Goal: Information Seeking & Learning: Learn about a topic

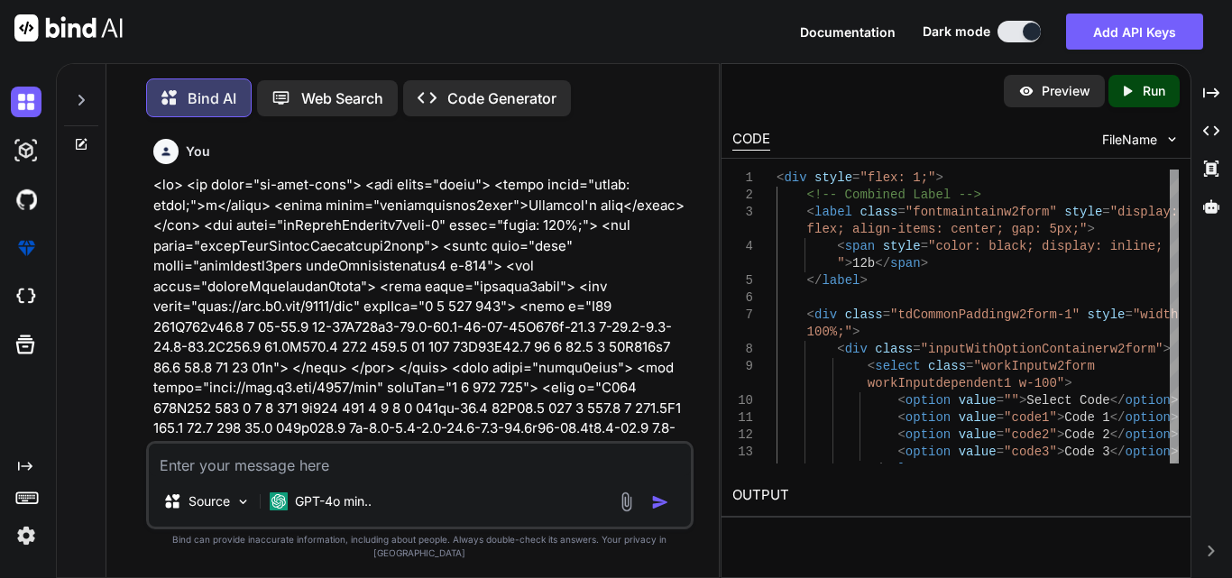
scroll to position [29232, 0]
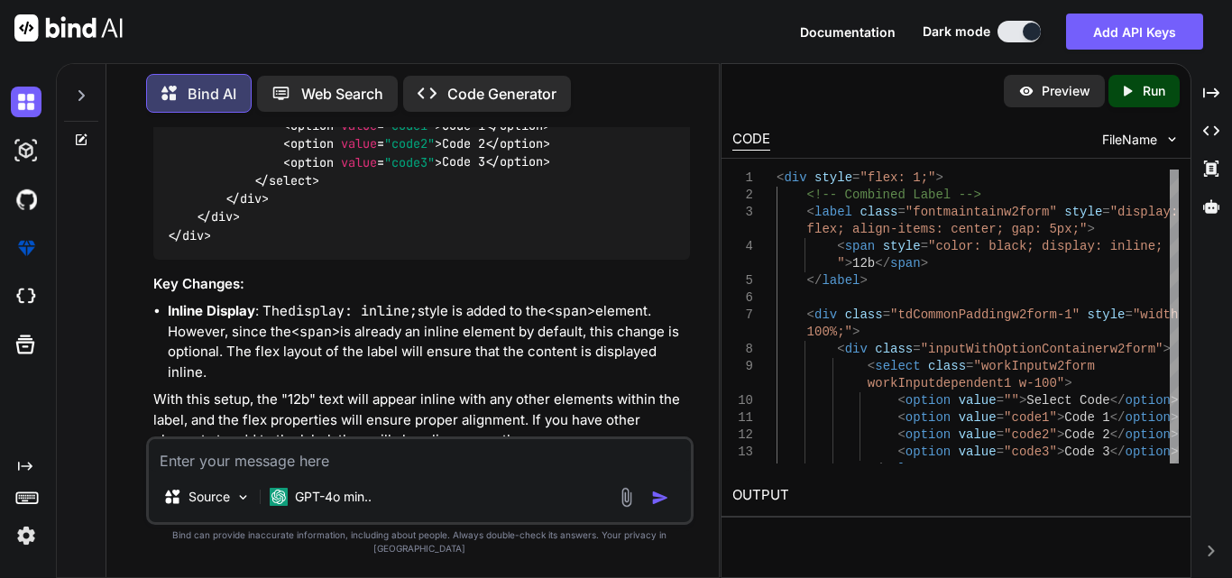
click at [291, 462] on textarea at bounding box center [420, 455] width 542 height 32
paste textarea "<td class="td-right"> <div style="display: flex; gap: 10px; width: 100%;"> <!--…"
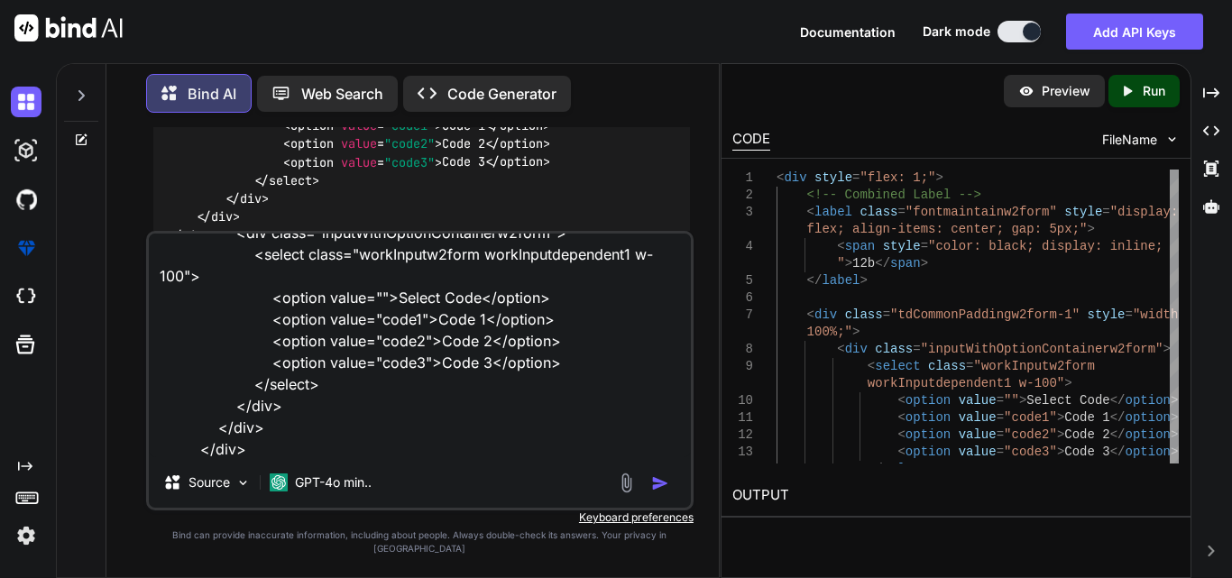
scroll to position [328, 0]
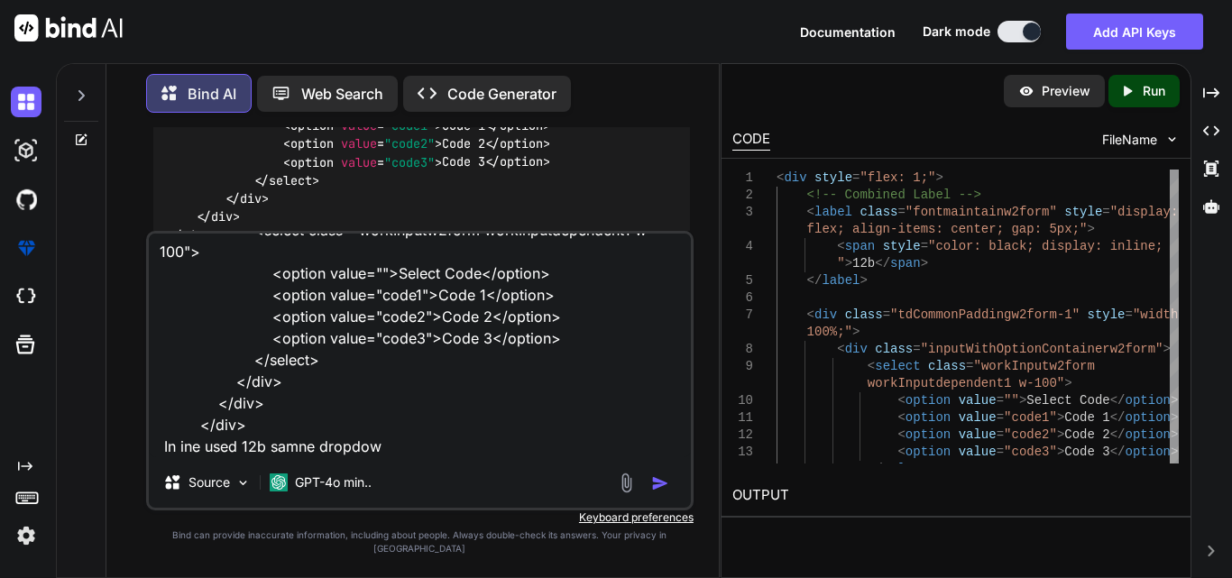
type textarea "<td class="td-right"> <div style="display: flex; gap: 10px; width: 100%;"> <!--…"
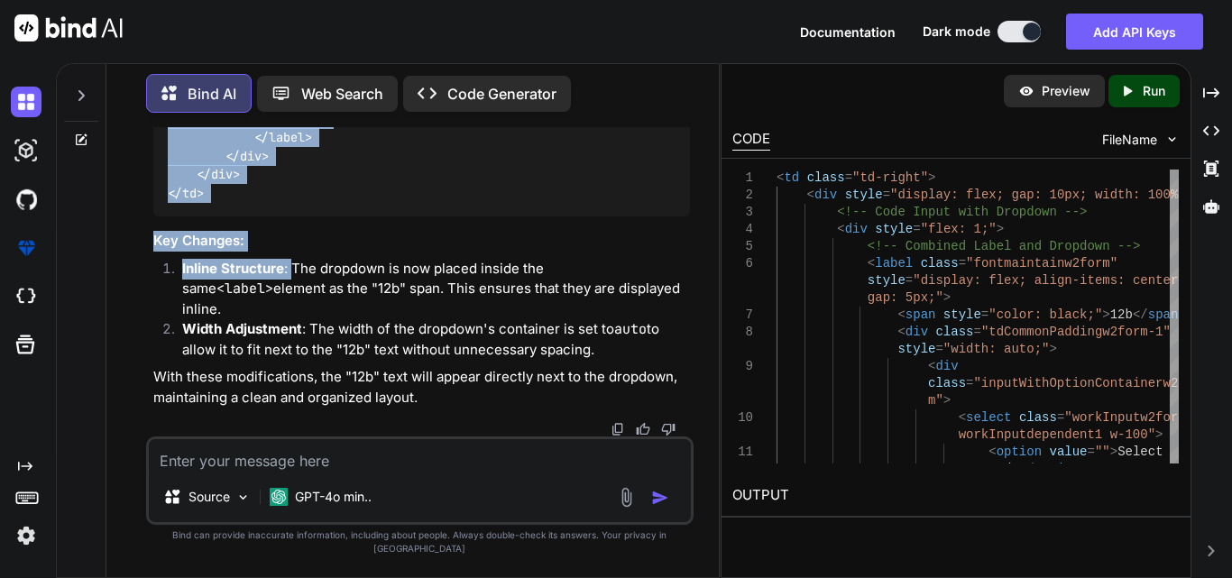
scroll to position [30727, 0]
drag, startPoint x: 162, startPoint y: 165, endPoint x: 297, endPoint y: 429, distance: 295.7
click at [297, 409] on div "To place the "12b" text inline with the dropdown, you can adjust the structure …" at bounding box center [421, 58] width 537 height 702
click at [283, 217] on div "< td class = "td-right" > < div style = "display: flex; gap: 10px; width: 100%;…" at bounding box center [421, 9] width 537 height 415
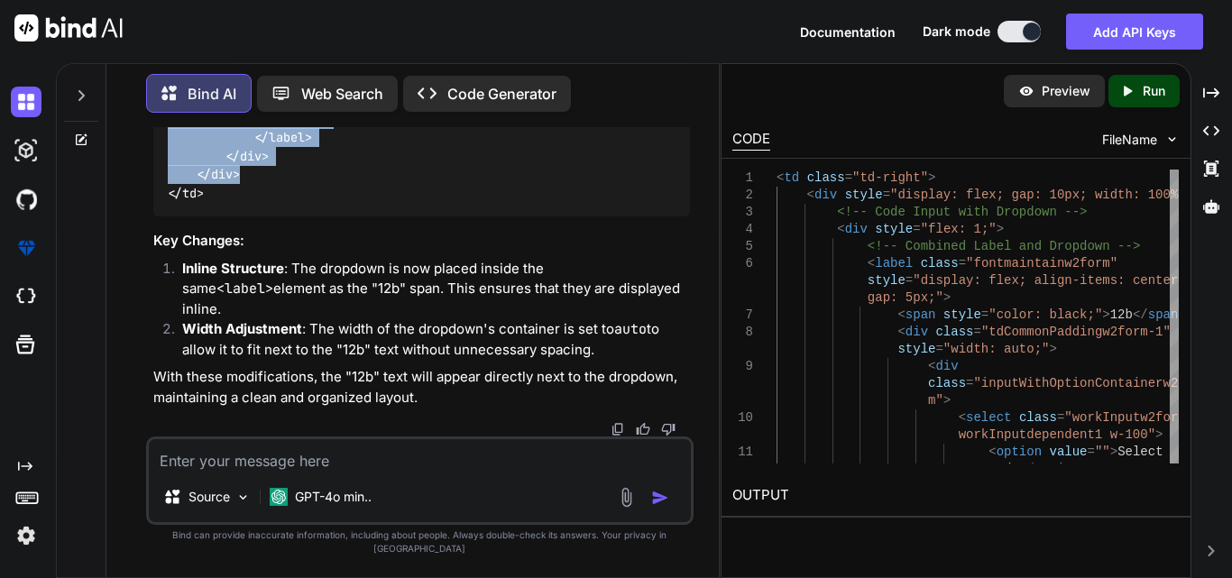
scroll to position [30456, 0]
drag, startPoint x: 257, startPoint y: 342, endPoint x: 189, endPoint y: 283, distance: 89.5
click at [189, 217] on div "< td class = "td-right" > < div style = "display: flex; gap: 10px; width: 100%;…" at bounding box center [421, 9] width 537 height 415
copy code "< div style = "display: flex; gap: 10px; width: 100%;" > <!-- Code Input with D…"
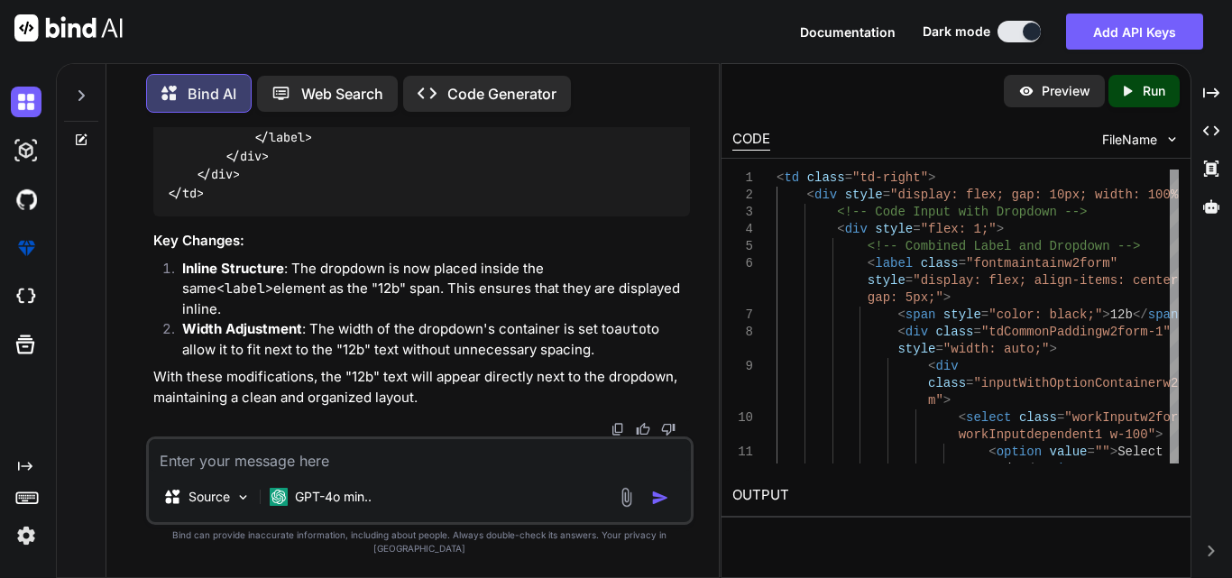
click at [293, 472] on textarea at bounding box center [420, 455] width 542 height 32
paste textarea "<td class="td-right"> <div style="display: flex; gap: 10px; width: 100%;"> <!--…"
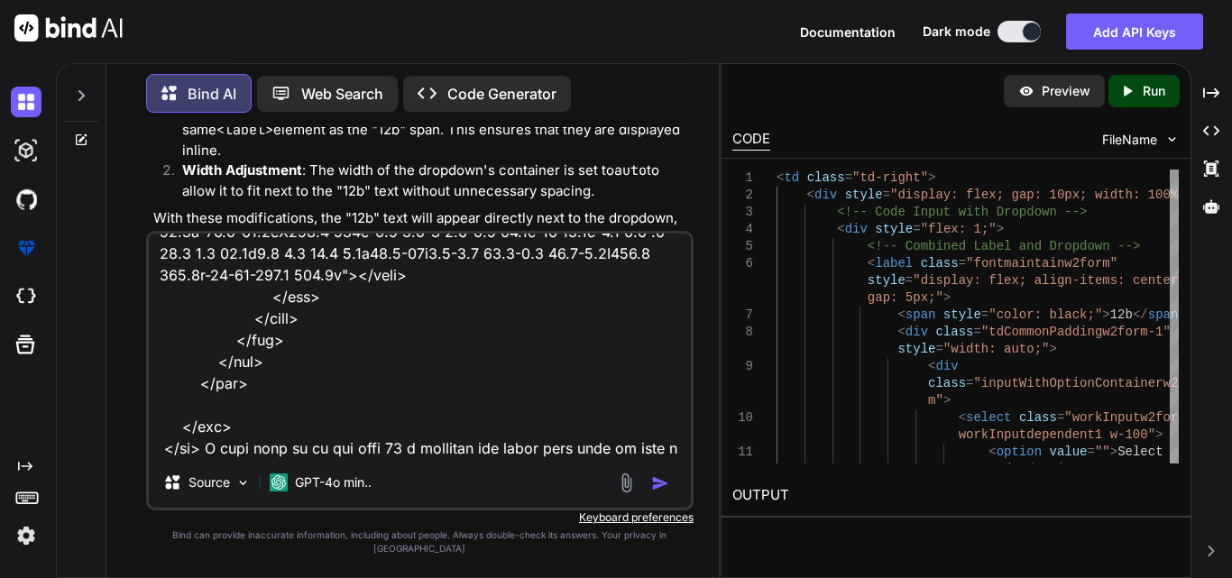
scroll to position [1149, 0]
type textarea "<td class="td-right"> <div style="display: flex; gap: 10px; width: 100%;"> <!--…"
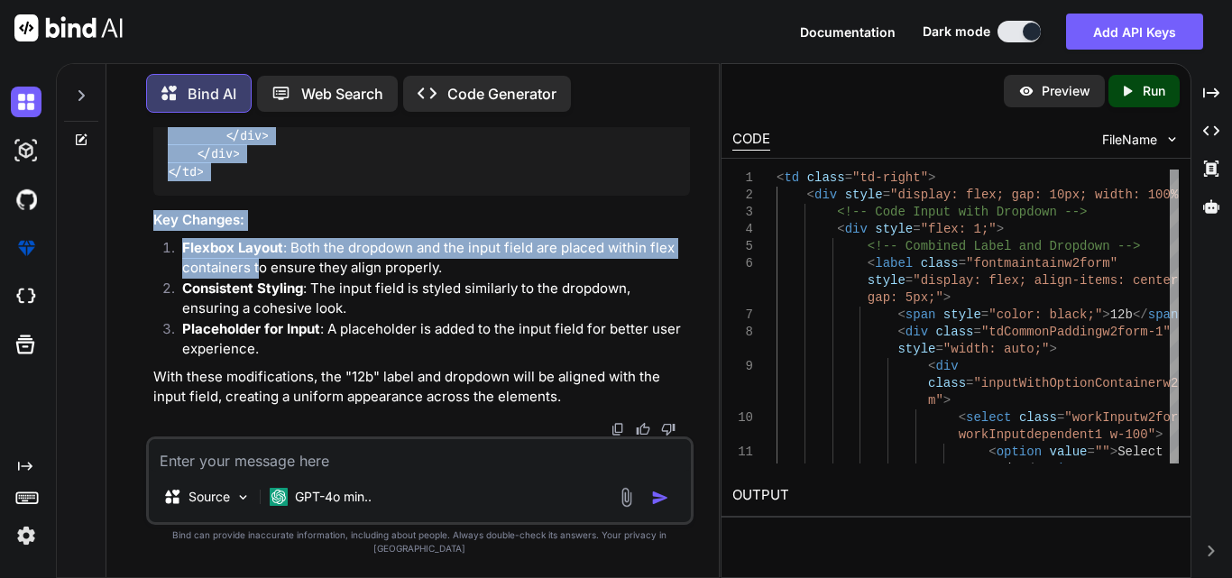
scroll to position [32653, 0]
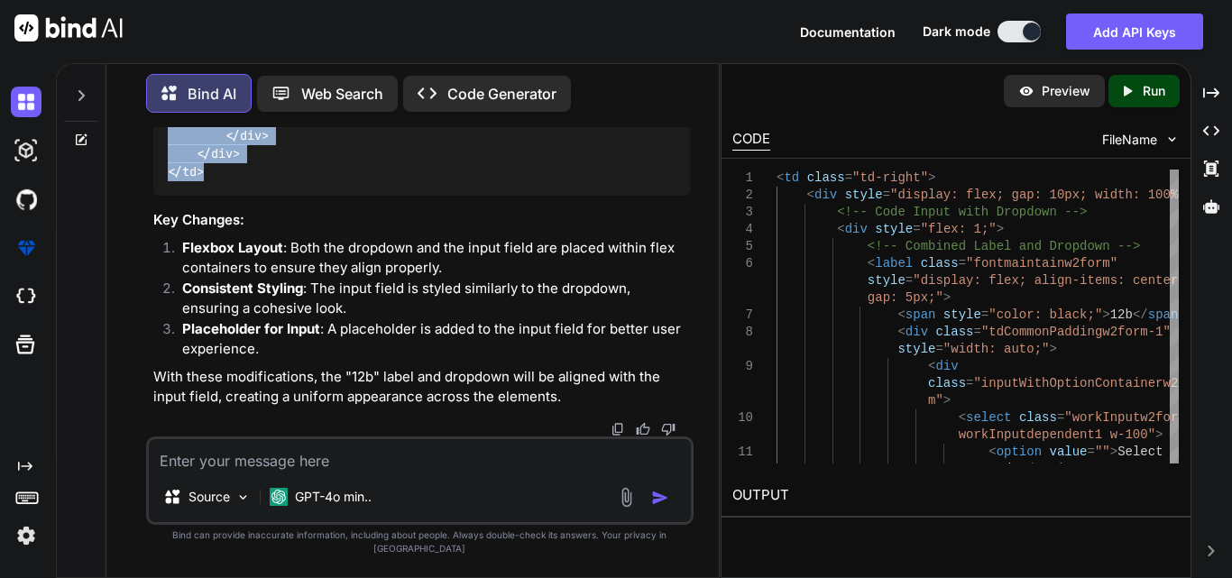
drag, startPoint x: 161, startPoint y: 226, endPoint x: 224, endPoint y: 186, distance: 75.1
copy code "< td class = "td-right" > < div style = "display: flex; gap: 10px; width: 100%;…"
click at [275, 468] on textarea at bounding box center [420, 455] width 542 height 32
paste textarea "<td class="td-bottom-left"> <div class="label"> <label style="color: black;">13…"
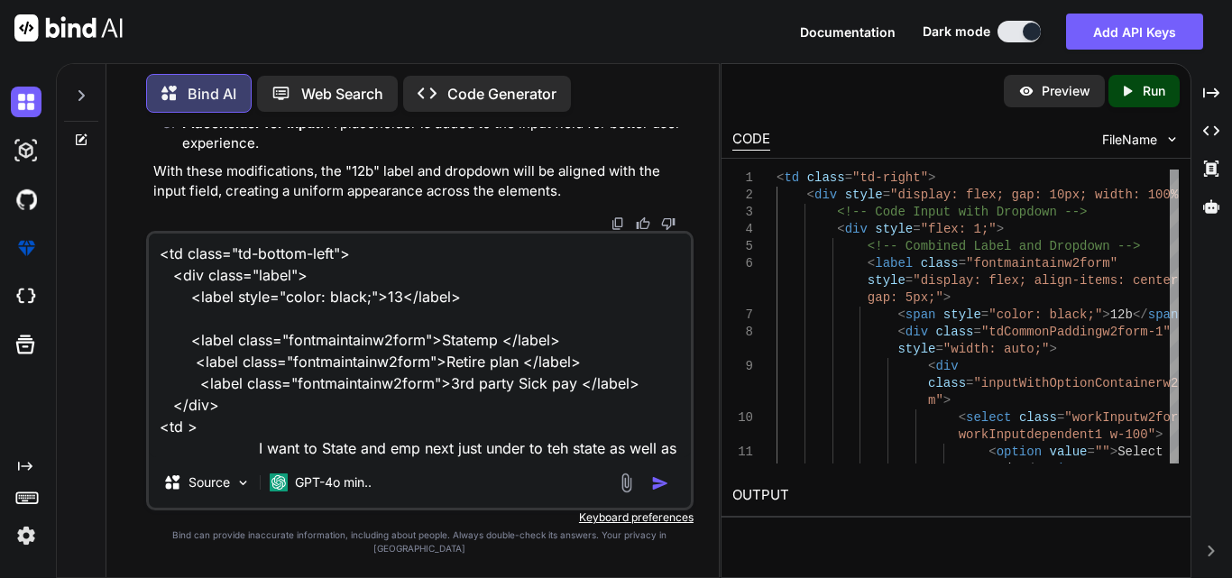
scroll to position [23, 0]
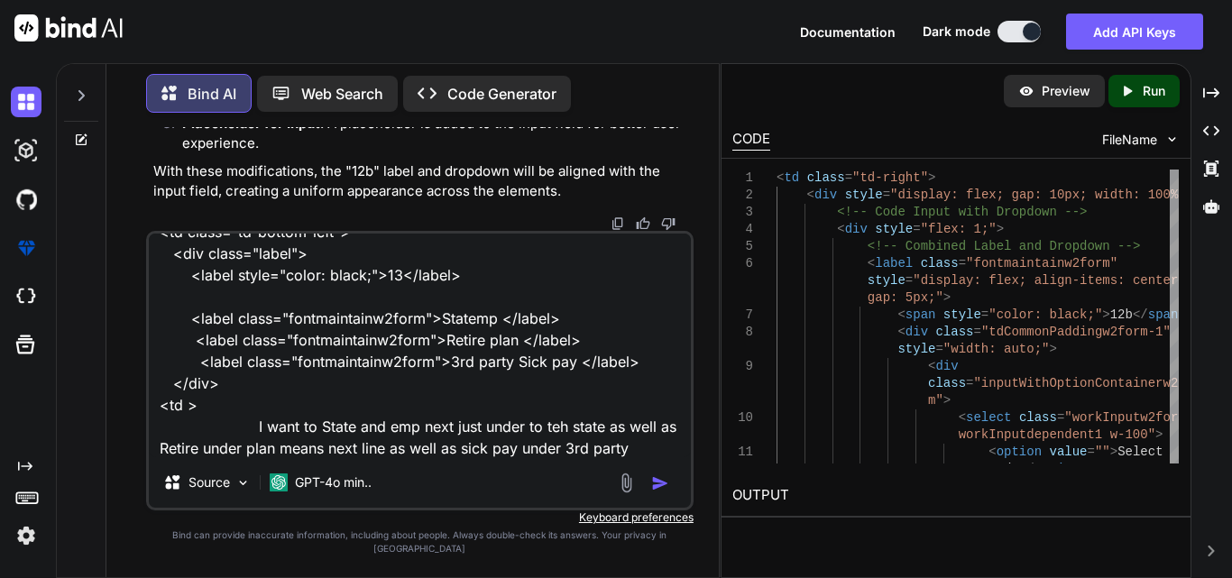
type textarea "<td class="td-bottom-left"> <div class="label"> <label style="color: black;">13…"
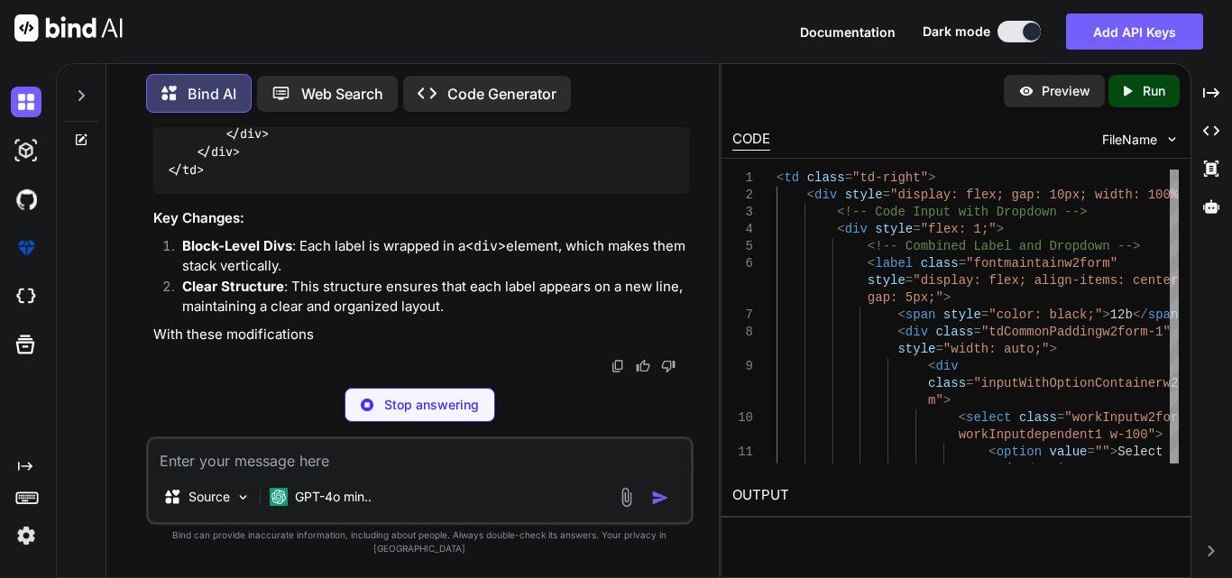
scroll to position [33308, 0]
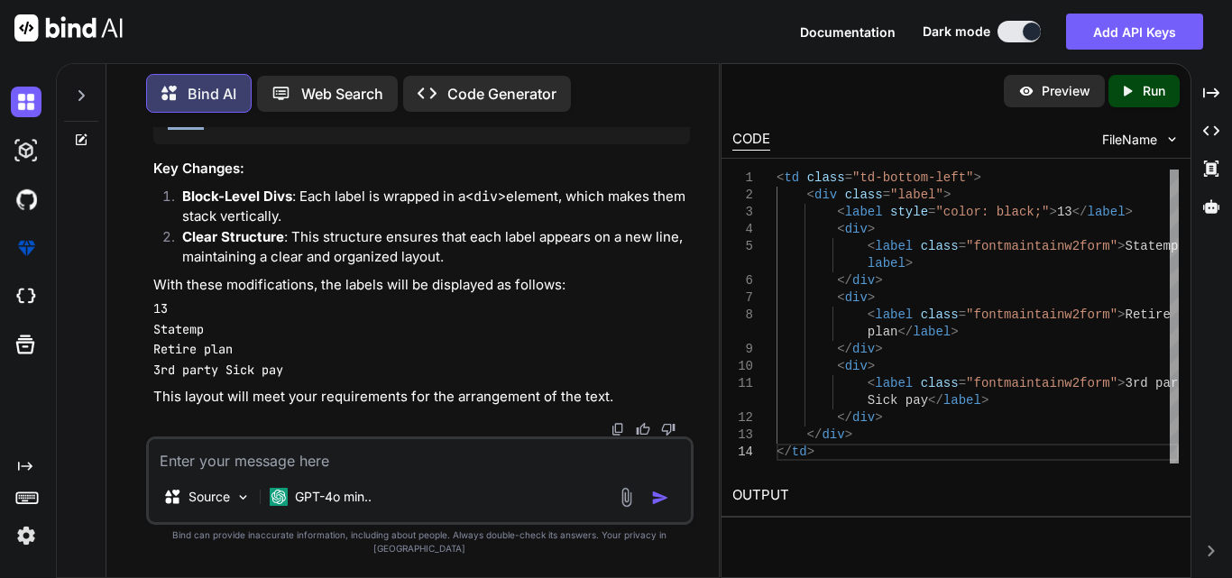
drag, startPoint x: 162, startPoint y: 143, endPoint x: 233, endPoint y: 390, distance: 256.1
click at [233, 144] on div "< td class = "td-bottom-left" > < div class = "label" > < label style = "color:…" at bounding box center [421, 1] width 537 height 286
copy code "< td class = "td-bottom-left" > < div class = "label" > < label style = "color:…"
click at [256, 472] on textarea at bounding box center [420, 455] width 542 height 32
click at [250, 472] on textarea at bounding box center [420, 455] width 542 height 32
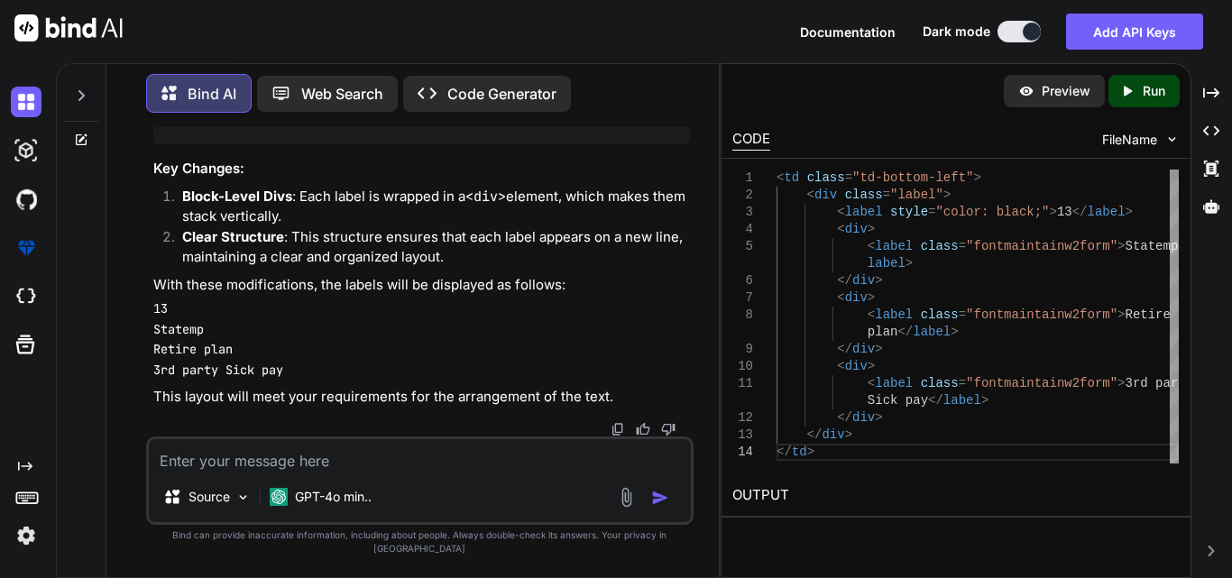
scroll to position [33574, 0]
click at [218, 466] on textarea at bounding box center [420, 455] width 542 height 32
paste textarea "<td > <div class="label"> <label style="color: black;">13</label> <label class=…"
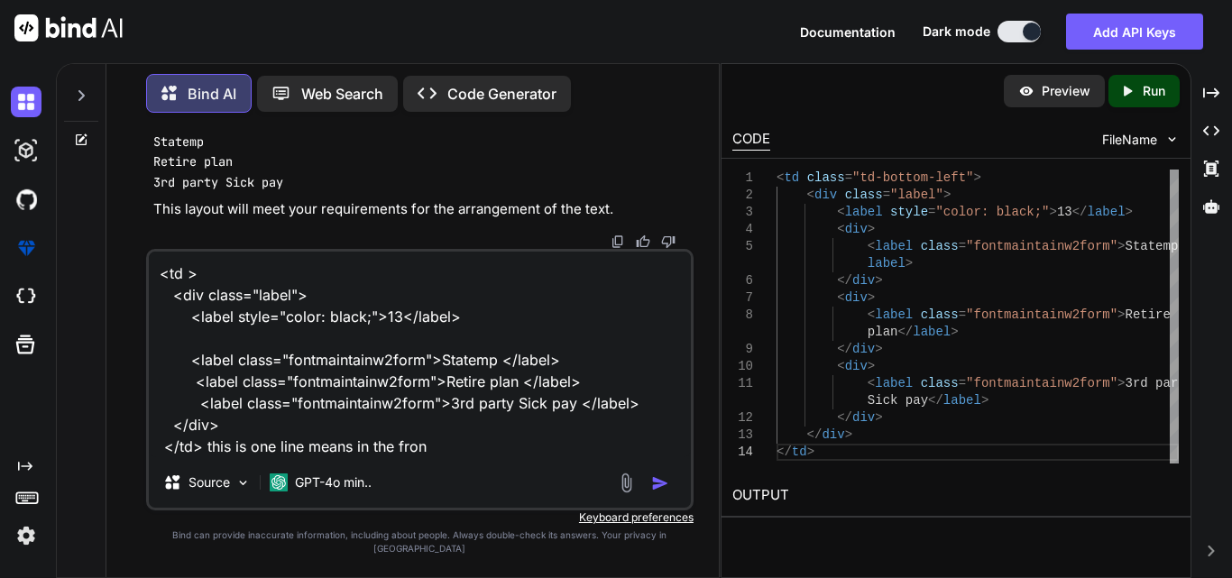
type textarea "<td > <div class="label"> <label style="color: black;">13</label> <label class=…"
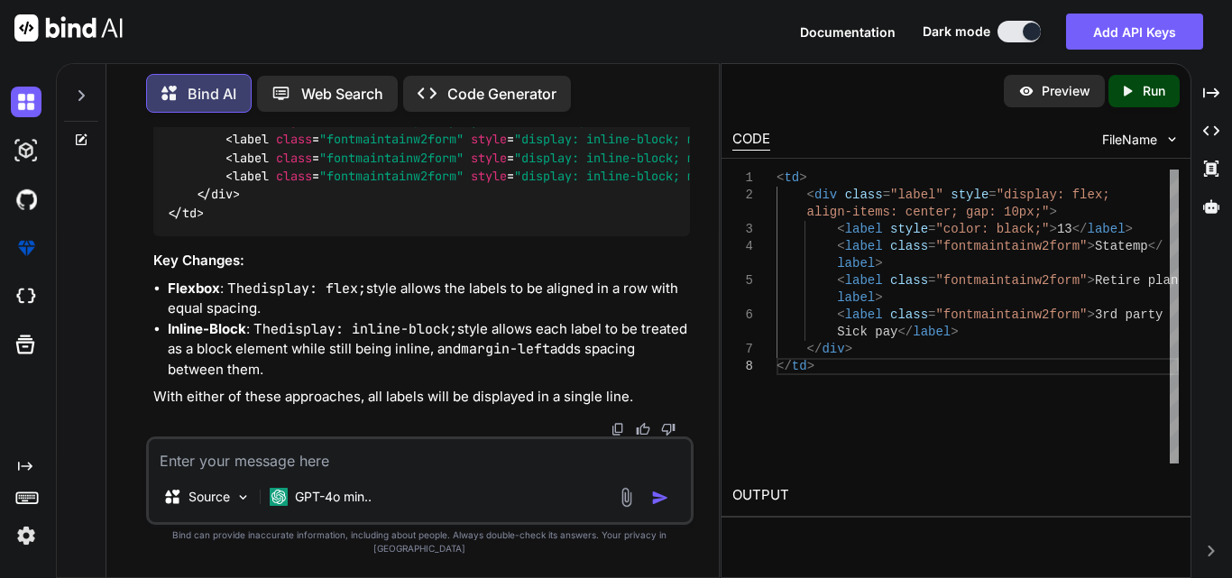
scroll to position [34116, 0]
drag, startPoint x: 209, startPoint y: 391, endPoint x: 167, endPoint y: 255, distance: 141.8
copy code "< td > < div class = "label" style = "display: flex; align-items: center; gap: …"
click at [198, 472] on textarea at bounding box center [420, 455] width 542 height 32
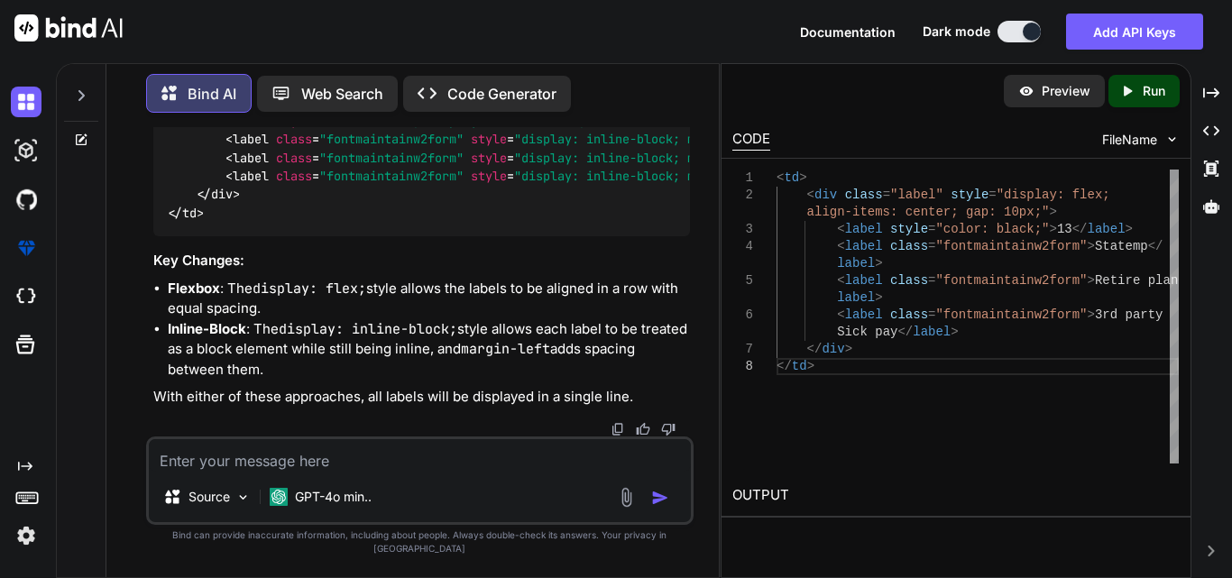
paste textarea "<td> <div class="label" style="display: flex; align-items: center; gap: 10px;">…"
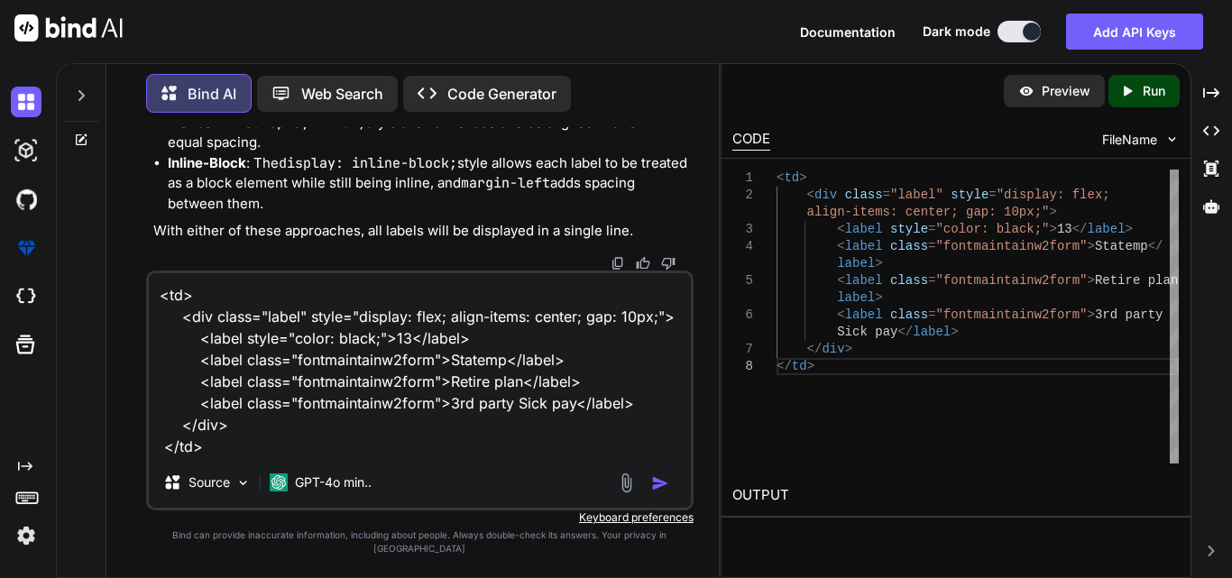
paste textarea "<td> <div class="label"> <input type="checkbox" /> <input type="checkbox" /> <i…"
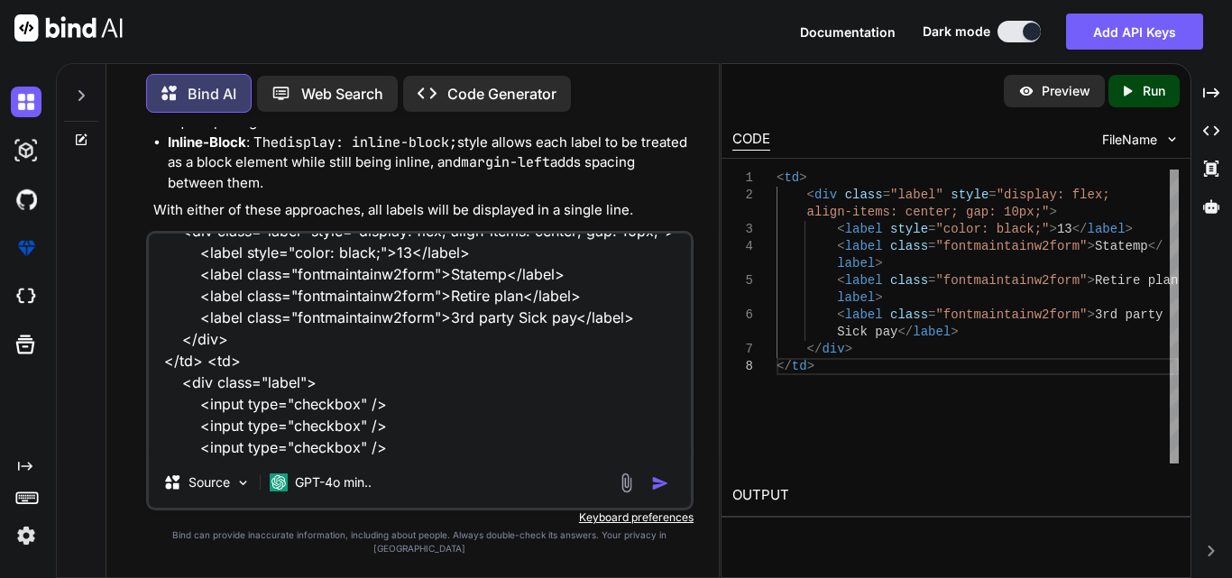
scroll to position [0, 0]
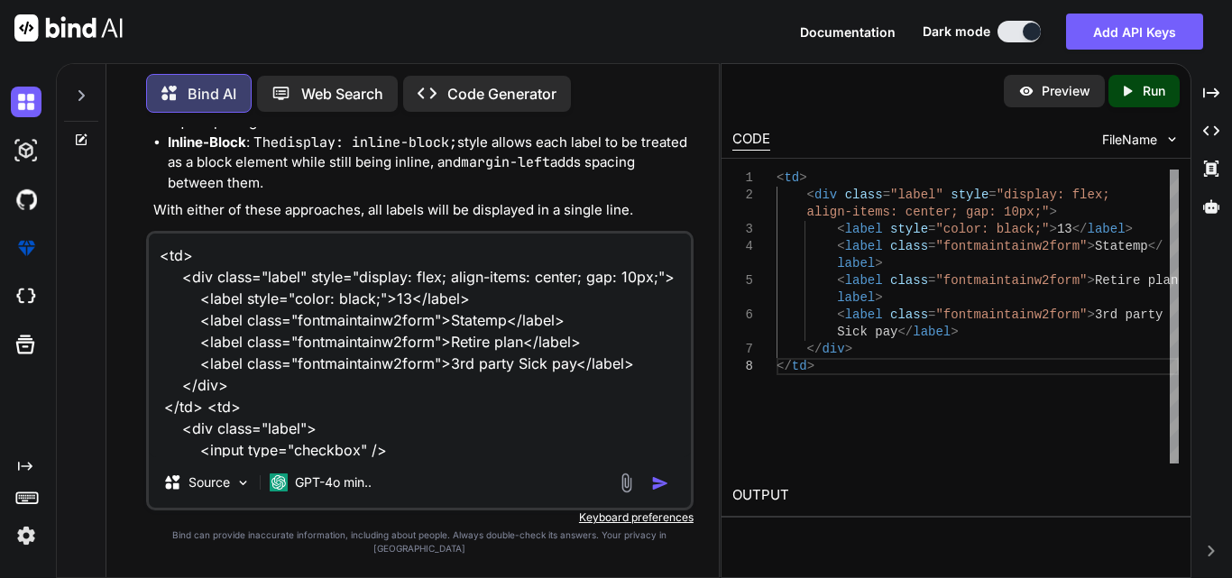
drag, startPoint x: 503, startPoint y: 337, endPoint x: 447, endPoint y: 339, distance: 56.0
click at [447, 339] on textarea "<td> <div class="label" style="display: flex; align-items: center; gap: 10px;">…" at bounding box center [420, 346] width 542 height 224
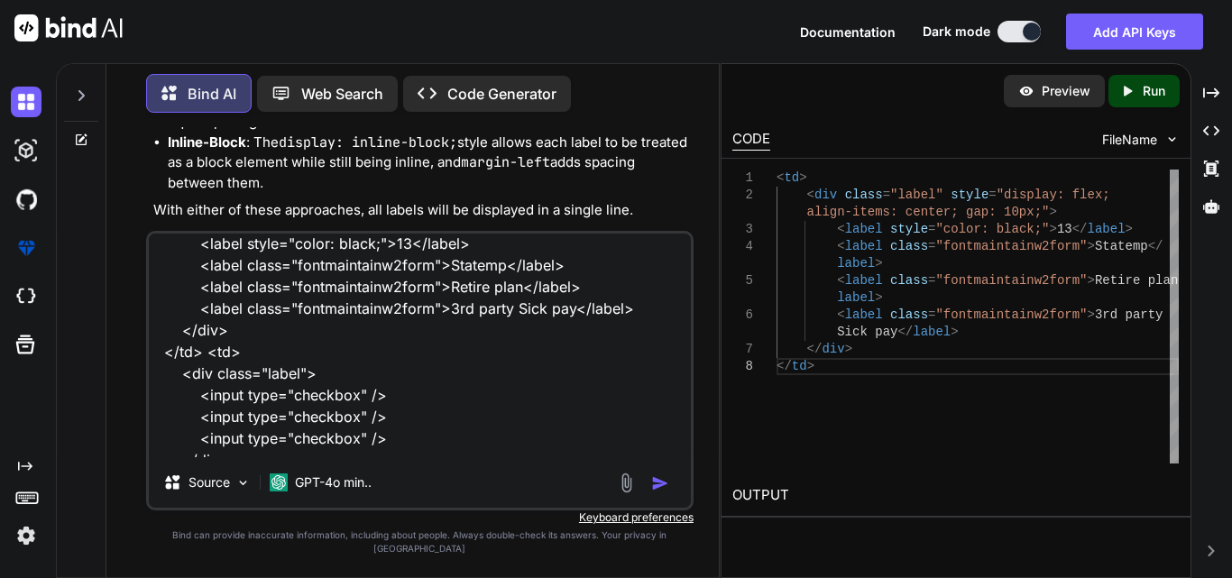
scroll to position [90, 0]
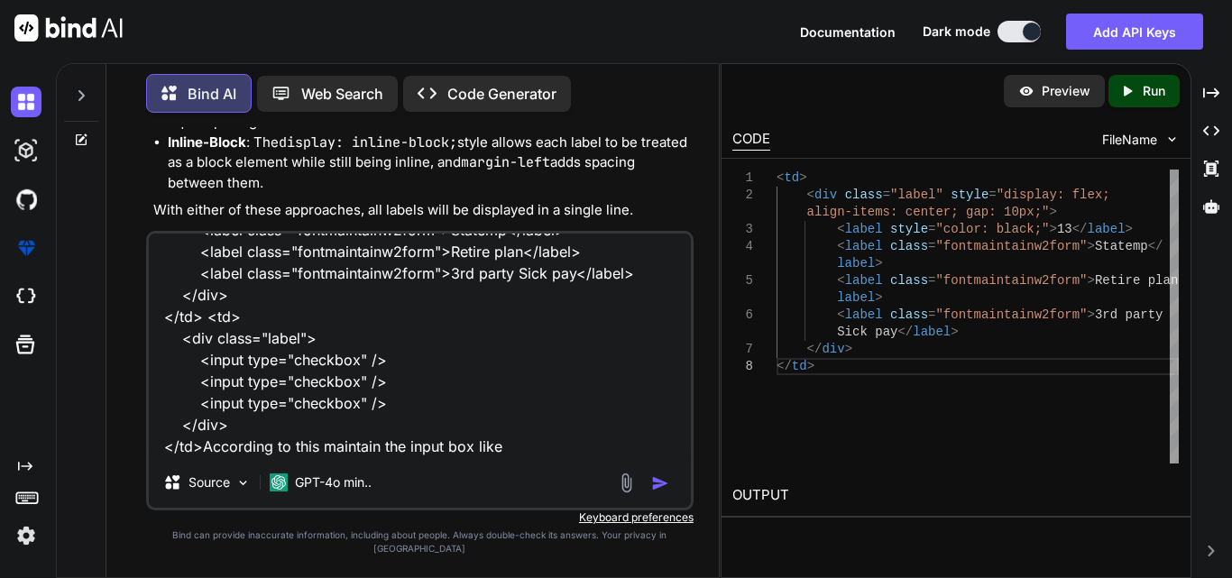
click at [508, 457] on textarea "<td> <div class="label" style="display: flex; align-items: center; gap: 10px;">…" at bounding box center [420, 346] width 542 height 224
paste textarea "Statemp"
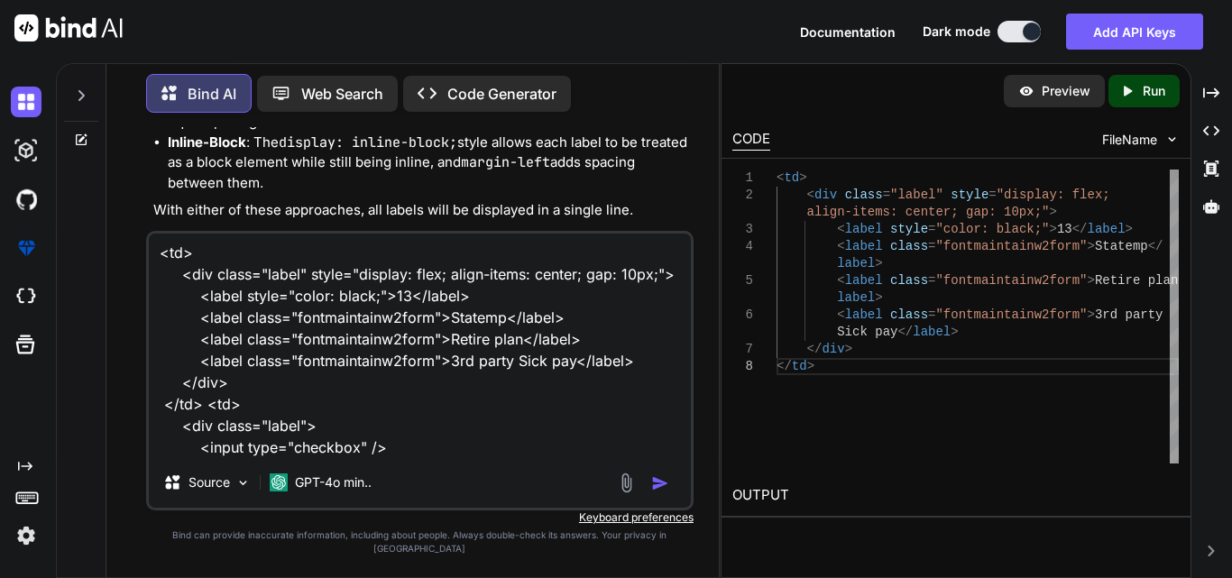
scroll to position [0, 0]
drag, startPoint x: 519, startPoint y: 356, endPoint x: 447, endPoint y: 354, distance: 72.2
click at [447, 354] on textarea "<td> <div class="label" style="display: flex; align-items: center; gap: 10px;">…" at bounding box center [420, 346] width 542 height 224
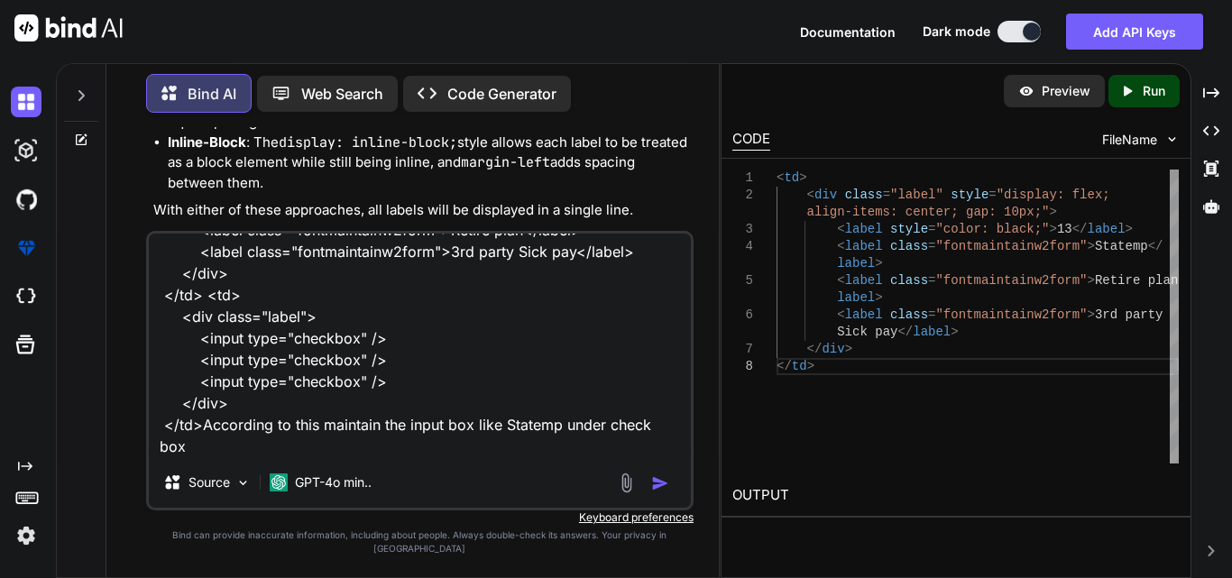
click at [332, 454] on textarea "<td> <div class="label" style="display: flex; align-items: center; gap: 10px;">…" at bounding box center [420, 346] width 542 height 224
paste textarea "Retire plan"
type textarea "<td> <div class="label" style="display: flex; align-items: center; gap: 10px;">…"
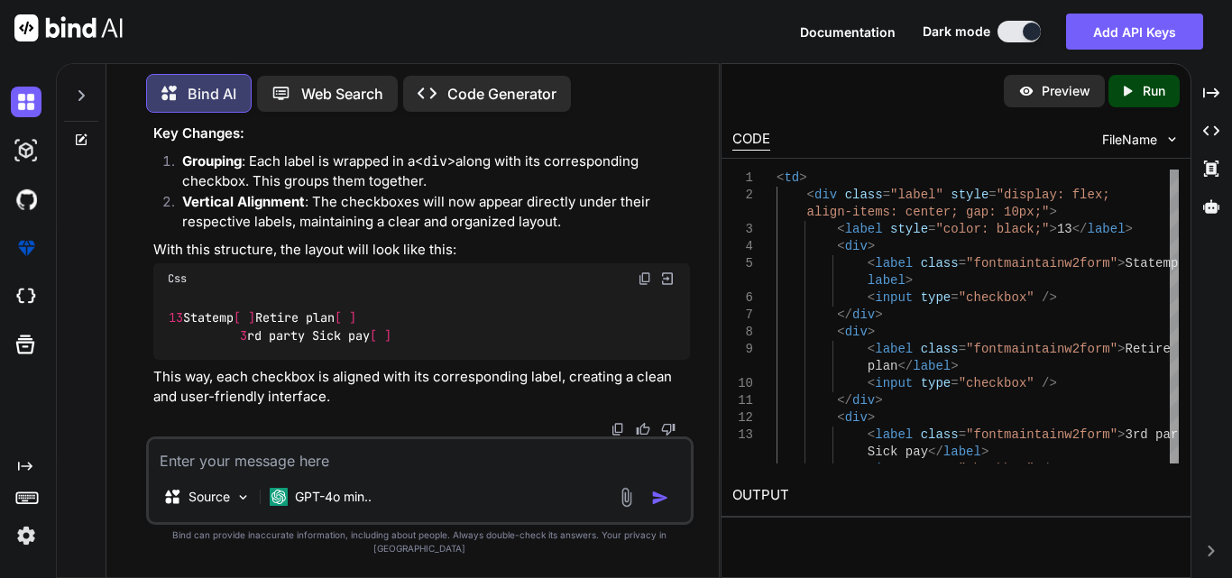
scroll to position [35257, 0]
drag, startPoint x: 161, startPoint y: 126, endPoint x: 207, endPoint y: 433, distance: 310.0
click at [205, 432] on div "Bind AI Web Search Created with Pixso. Code Generator You Bind AI To add a new …" at bounding box center [412, 322] width 613 height 511
copy code "< td > < div class = "label" style = "display: flex; align-items: center; gap: …"
click at [285, 472] on textarea at bounding box center [420, 455] width 542 height 32
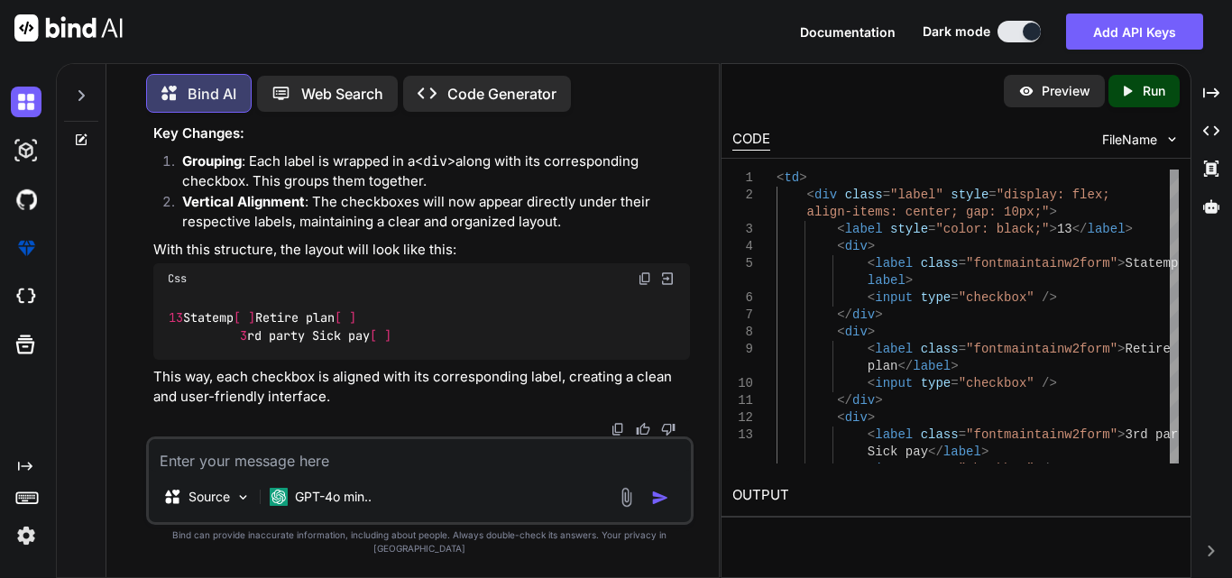
paste textarea "<table> <tbody> <tr> <td> <div> <label> State Correct Information </label> </di…"
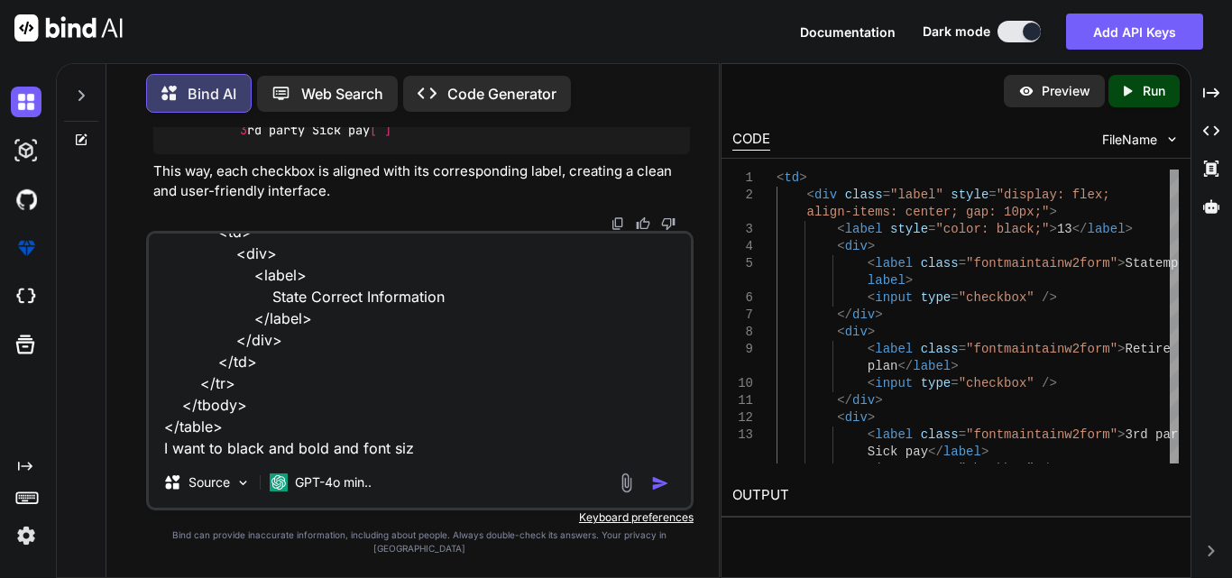
type textarea "<table> <tbody> <tr> <td> <div> <label> State Correct Information </label> </di…"
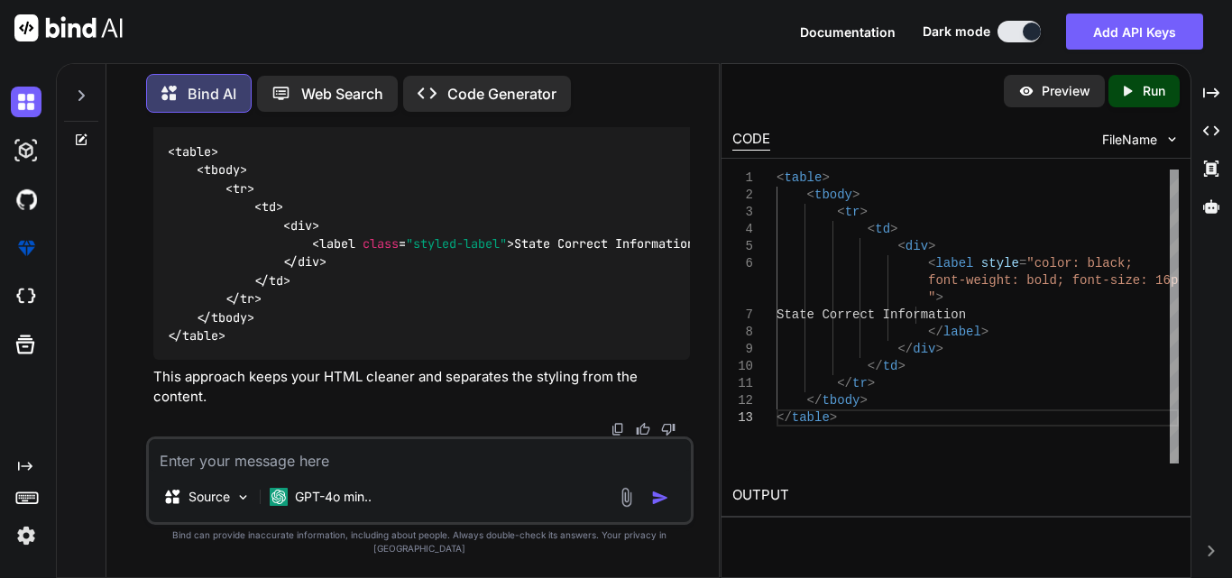
scroll to position [36102, 0]
drag, startPoint x: 238, startPoint y: 434, endPoint x: 152, endPoint y: 223, distance: 227.8
copy code "< table > < tbody > < tr > < td > < div > < label style = "color: black; font-w…"
click at [268, 472] on textarea at bounding box center [420, 455] width 542 height 32
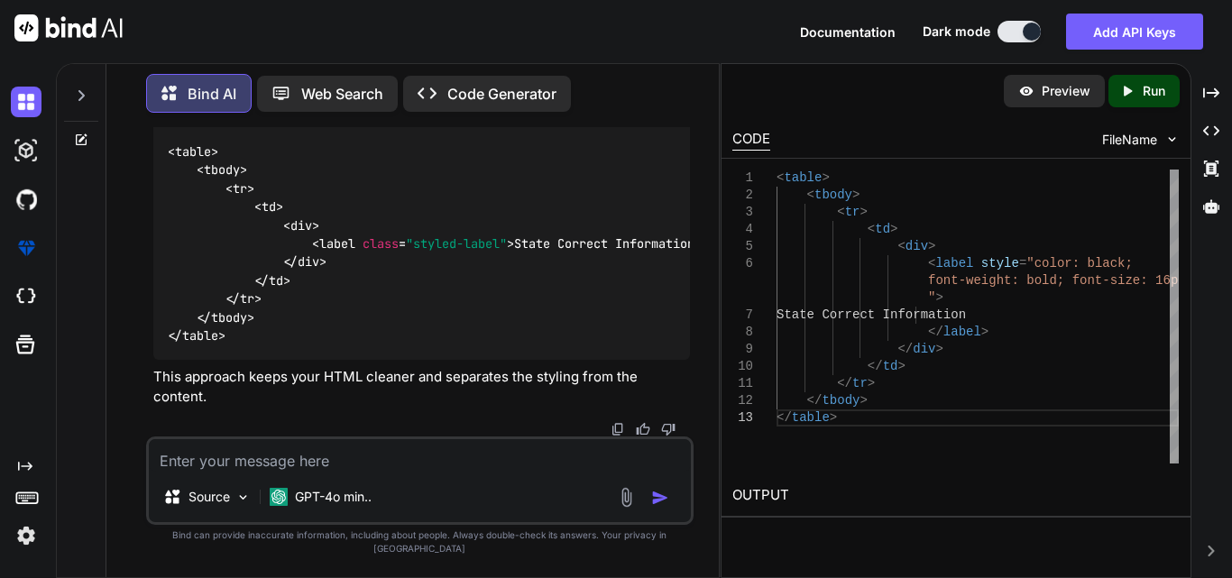
paste textarea "<table> <tbody> <tr> <td> <div> <label style="color: black; font-weight: bold; …"
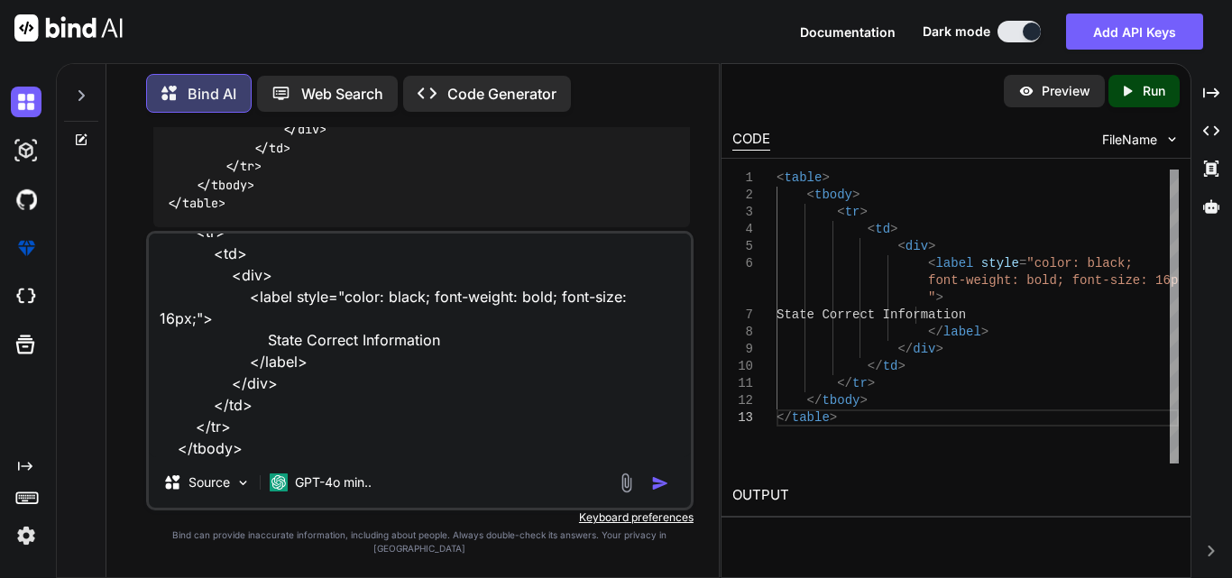
type textarea "<table> <tbody> <tr> <td> <div> <label style="color: black; font-weight: bold; …"
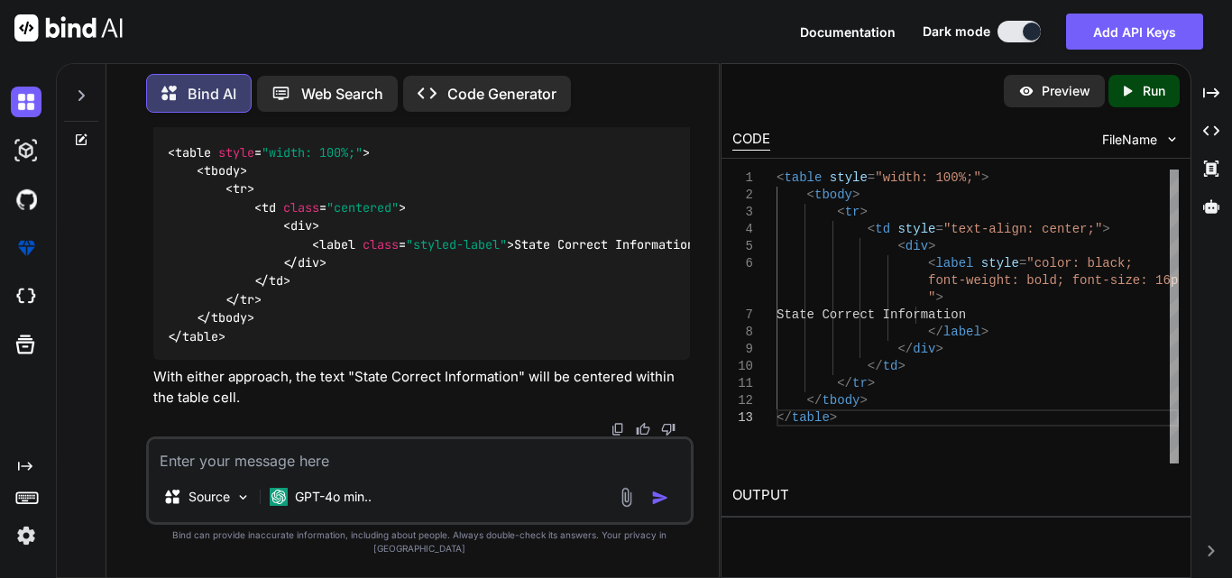
scroll to position [37326, 0]
drag, startPoint x: 243, startPoint y: 270, endPoint x: 135, endPoint y: 240, distance: 111.4
click at [135, 240] on div "You Bind AI To add a new column with three <td> elements in the existing <tr> s…" at bounding box center [420, 352] width 598 height 450
copy code "< table style = "width: 100%;" > < tbody > < tr > < td style = "text-align: cen…"
click at [327, 472] on textarea at bounding box center [420, 455] width 542 height 32
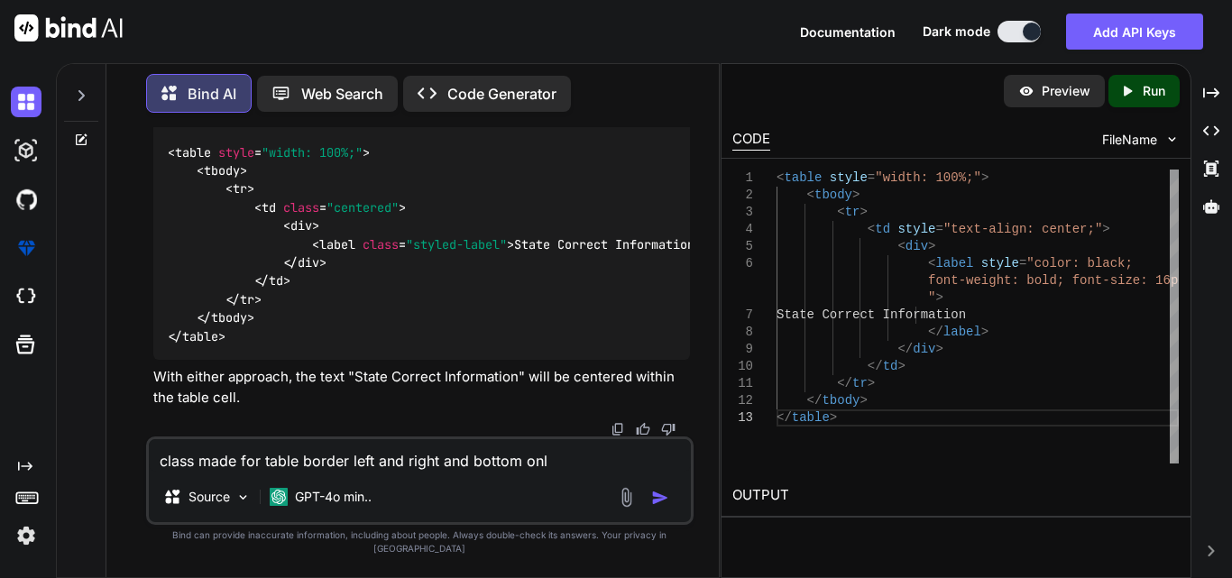
type textarea "class made for table border left and right and bottom only"
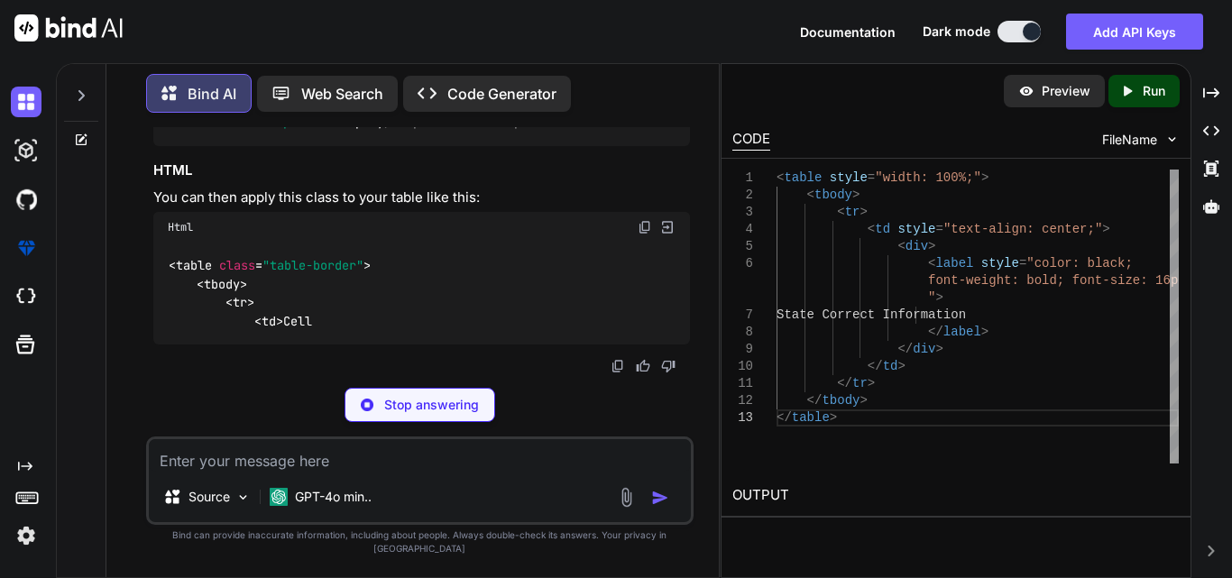
scroll to position [38647, 0]
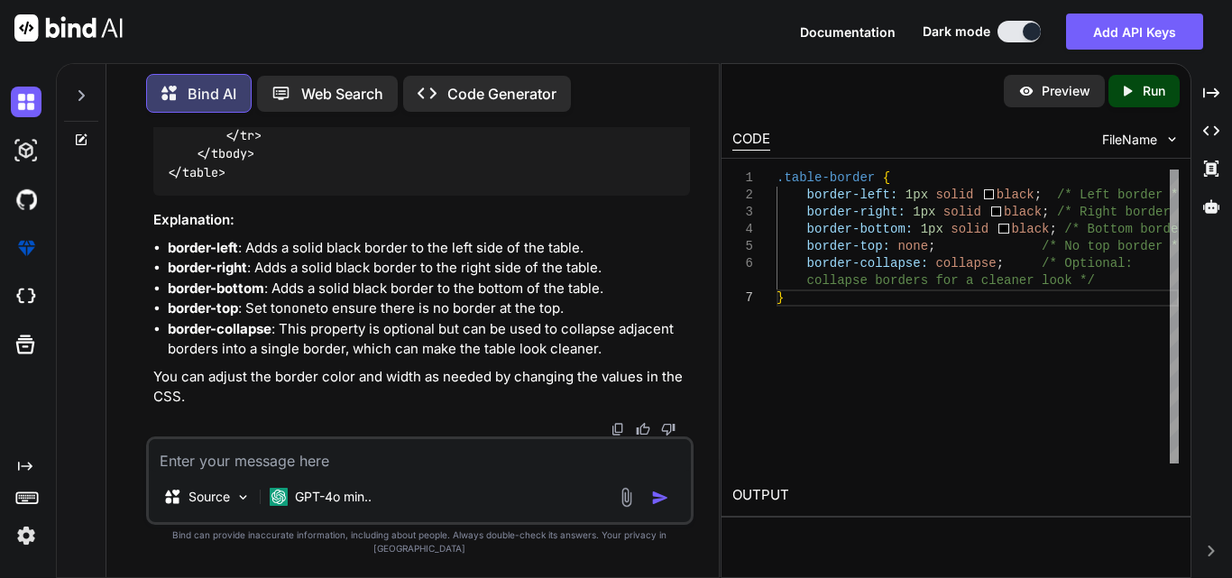
drag, startPoint x: 187, startPoint y: 278, endPoint x: 164, endPoint y: 170, distance: 110.6
copy code ".table-border { border-left : 1px solid black; /* Left border */ border-right :…"
click at [216, 472] on textarea at bounding box center [420, 455] width 542 height 32
paste textarea "<div class="label"> <label style="color: black;">15</label> <label class="fontm…"
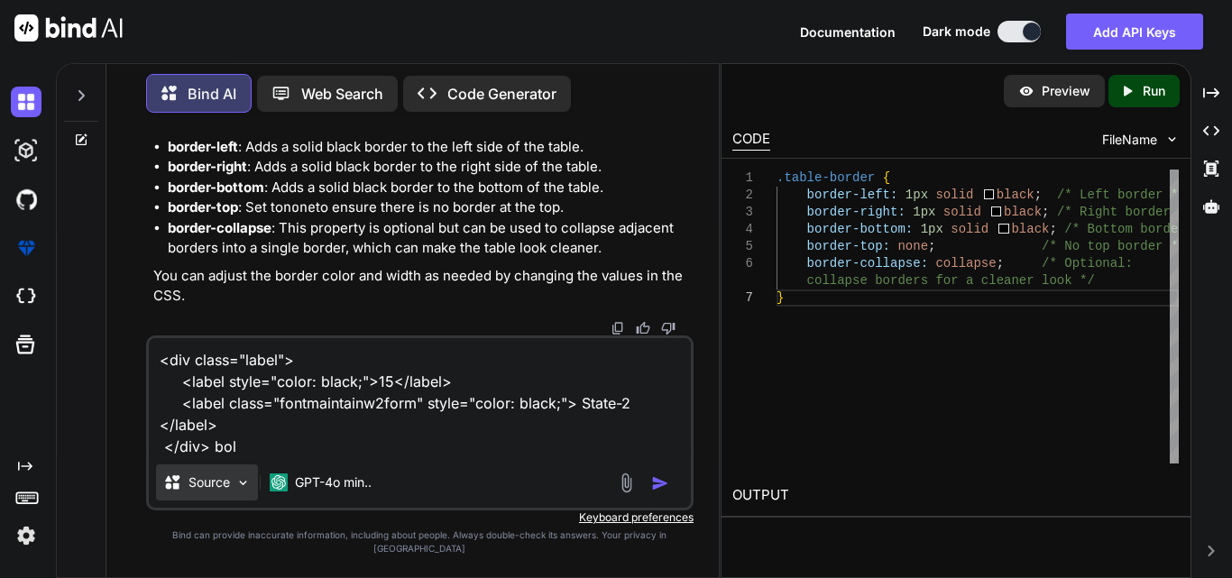
type textarea "<div class="label"> <label style="color: black;">15</label> <label class="fontm…"
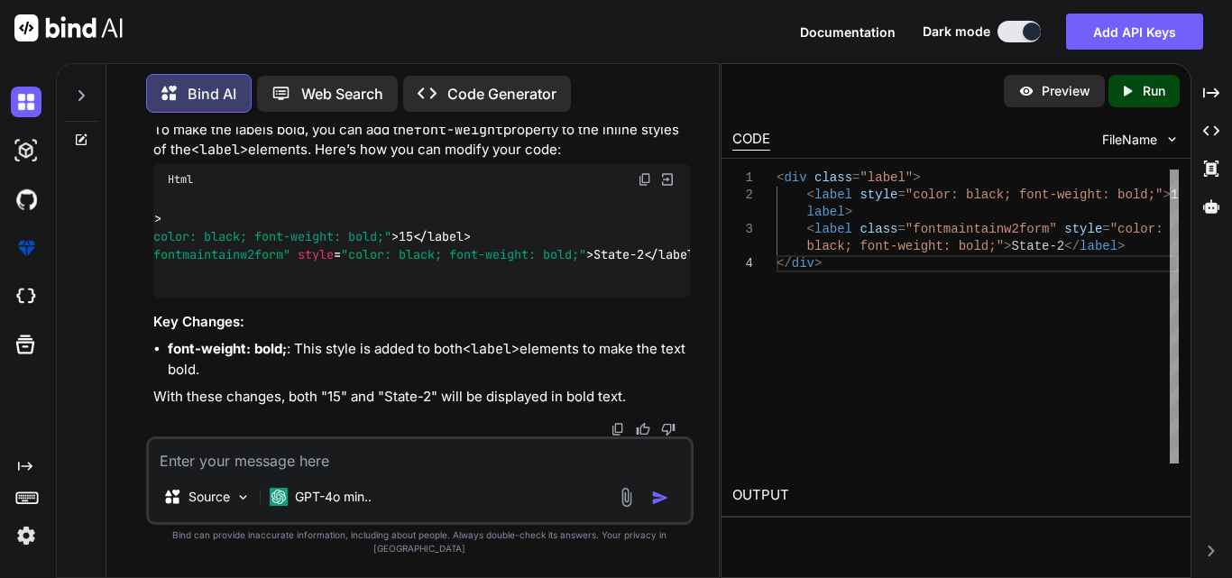
scroll to position [0, 165]
drag, startPoint x: 567, startPoint y: 323, endPoint x: 439, endPoint y: 321, distance: 128.1
click at [439, 263] on span ""color: black; font-weight: bold;"" at bounding box center [442, 255] width 245 height 16
copy span "font-weight: bold;"
click at [299, 472] on textarea at bounding box center [420, 455] width 542 height 32
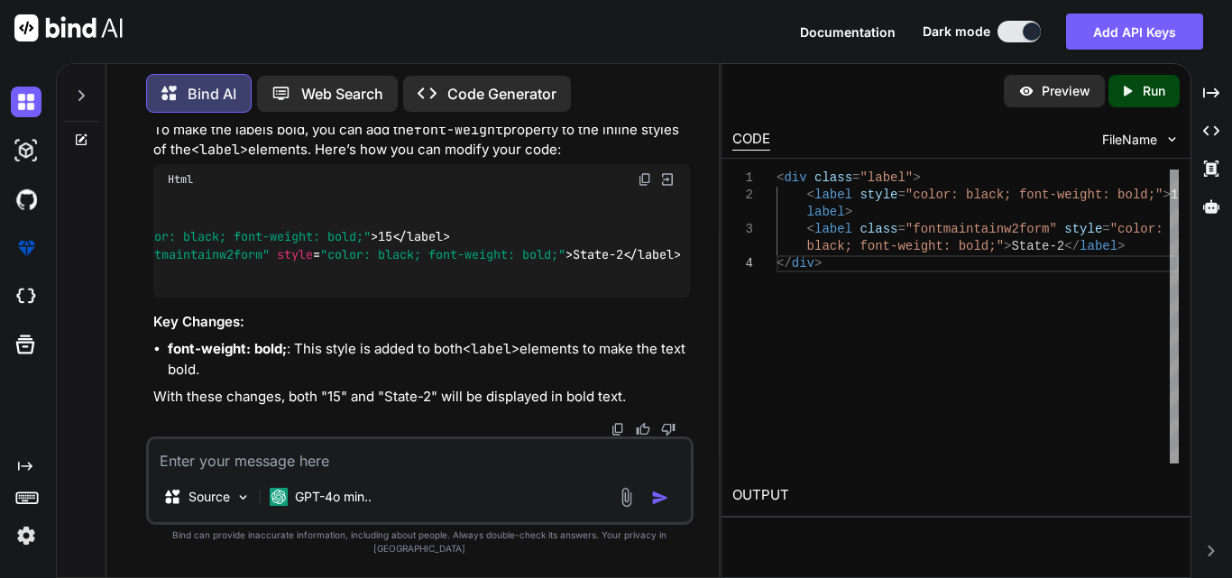
paste textarea ".fontmaintainw2form1 { margin-right: 10px; font-size: 14px; font-style: normal;…"
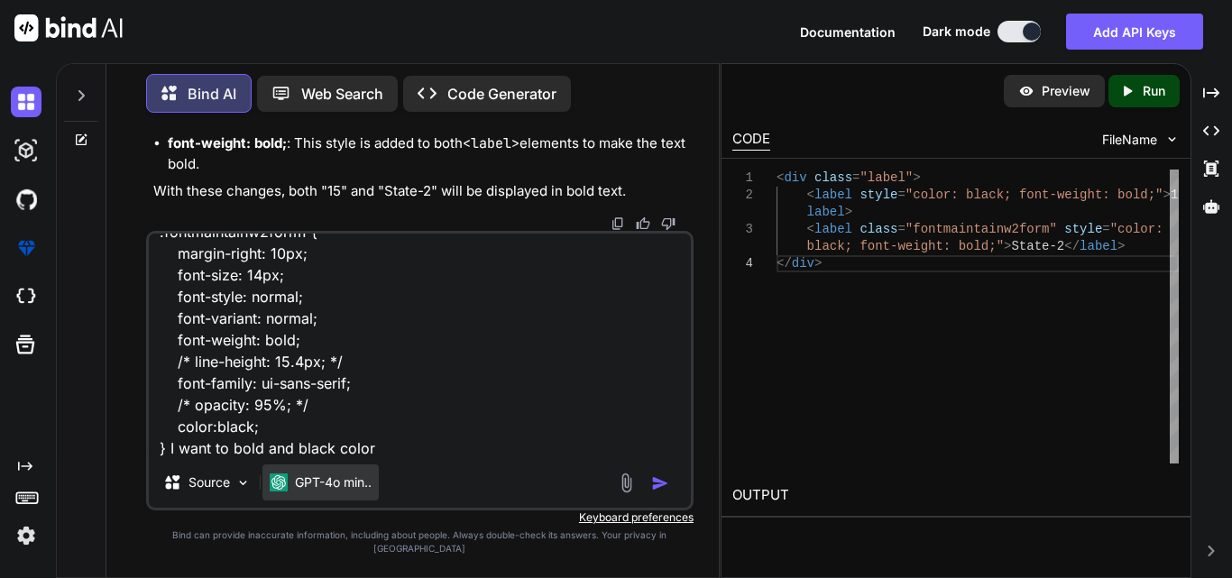
type textarea ".fontmaintainw2form1 { margin-right: 10px; font-size: 14px; font-style: normal;…"
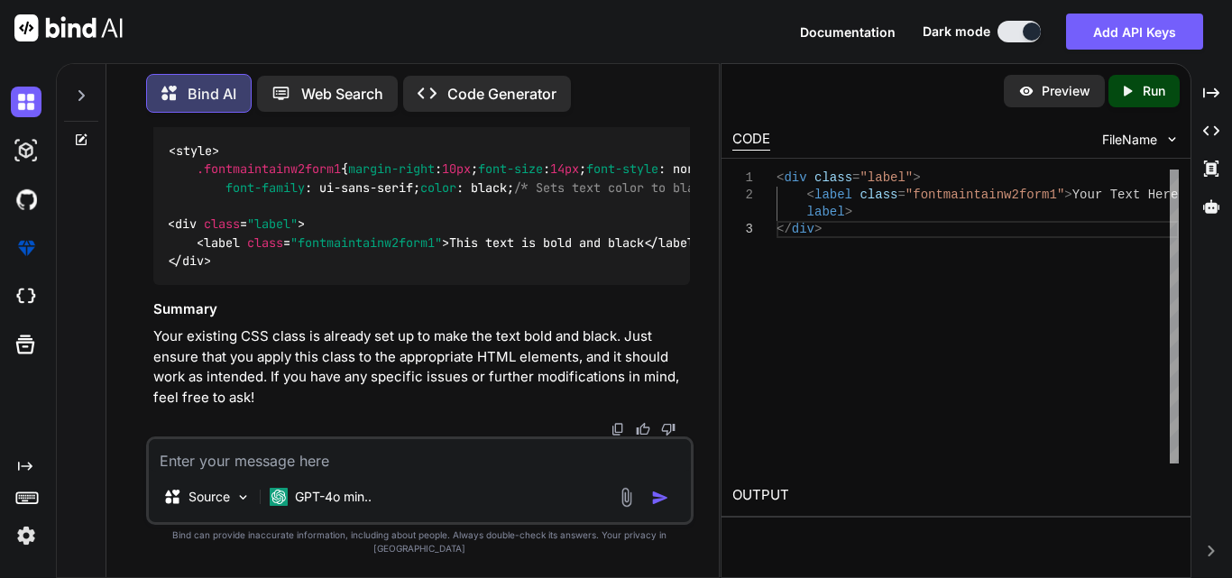
scroll to position [40329, 0]
drag, startPoint x: 191, startPoint y: 223, endPoint x: 217, endPoint y: 359, distance: 138.5
click at [217, 285] on div "< style > .fontmaintainw2form1 { margin-right : 10px ; font-size : 14px ; font-…" at bounding box center [421, 206] width 537 height 158
copy span ".fontmaintainw2form1 { margin-right : 10px ; font-size : 14px ; font-style : no…"
